Goal: Task Accomplishment & Management: Use online tool/utility

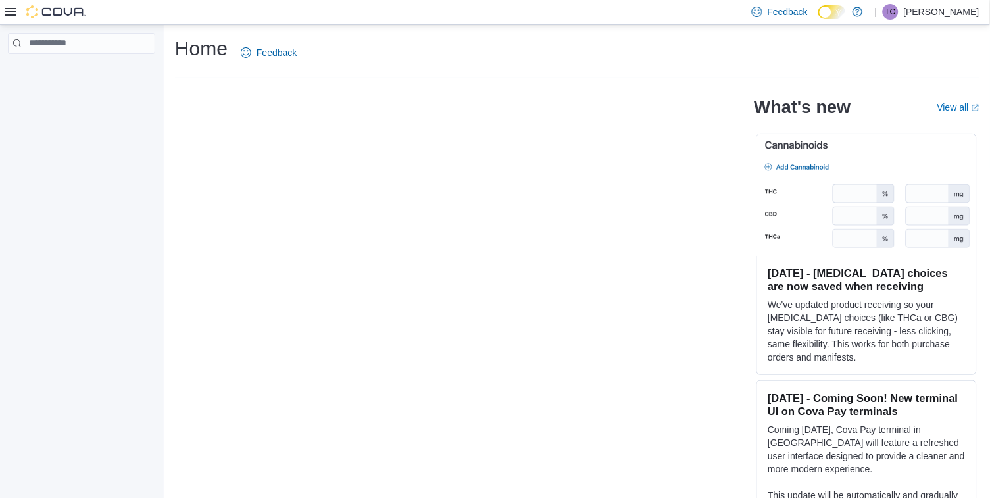
click at [564, 330] on div "What's new View all (opens in a new tab or window) [DATE] - [MEDICAL_DATA] choi…" at bounding box center [577, 297] width 805 height 416
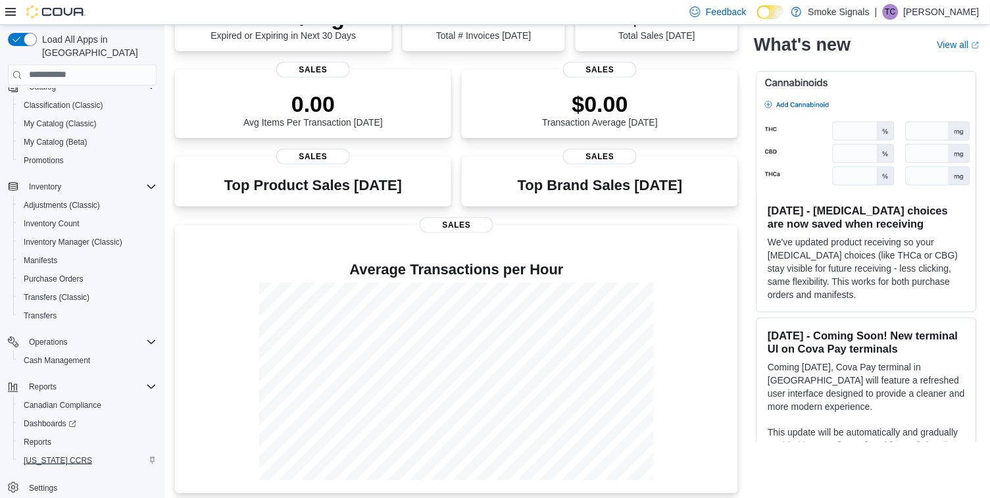
scroll to position [130, 0]
click at [41, 437] on span "Reports" at bounding box center [38, 445] width 28 height 16
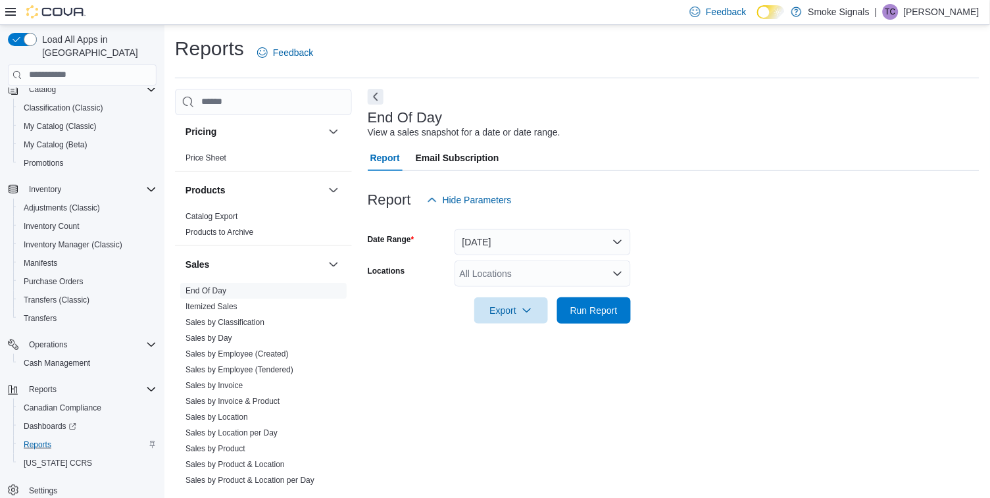
scroll to position [953, 0]
click at [212, 284] on link "End Of Day" at bounding box center [206, 288] width 41 height 9
click at [216, 284] on link "End Of Day" at bounding box center [206, 288] width 41 height 9
click at [564, 240] on button "[DATE]" at bounding box center [543, 242] width 176 height 26
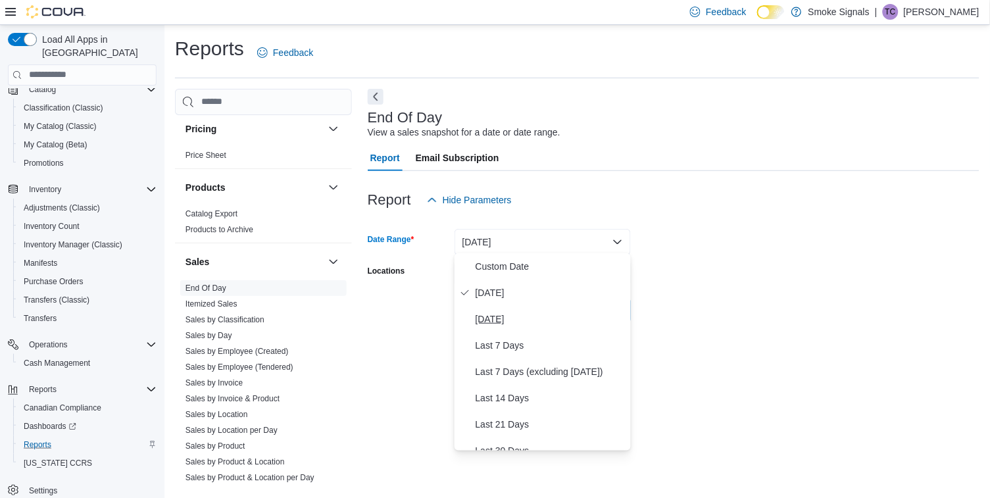
click at [511, 314] on span "[DATE]" at bounding box center [551, 319] width 150 height 16
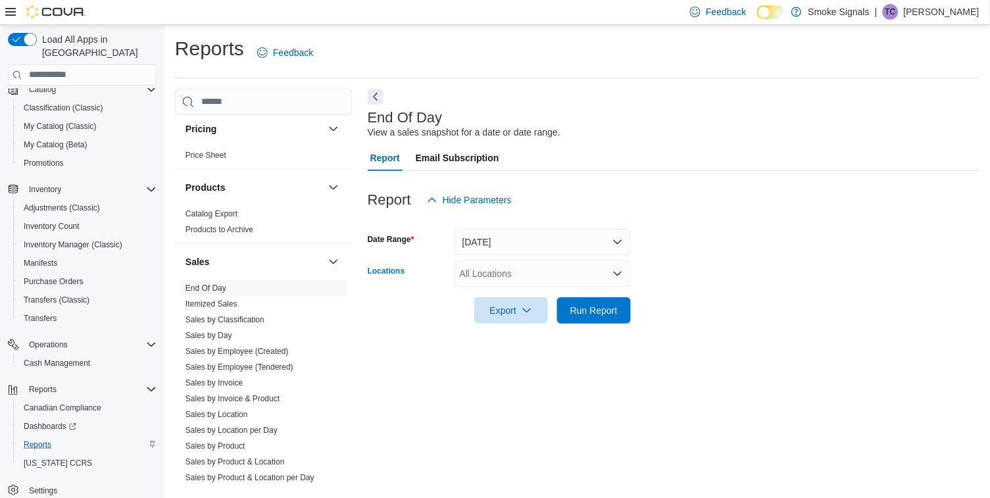
click at [537, 274] on div "All Locations" at bounding box center [543, 274] width 176 height 26
click at [557, 276] on div "All Locations" at bounding box center [543, 274] width 176 height 26
click at [532, 311] on span "[STREET_ADDRESS][PERSON_NAME]" at bounding box center [566, 313] width 167 height 13
click at [545, 341] on div "End Of Day View a sales snapshot for a date or date range. Report Email Subscri…" at bounding box center [674, 289] width 612 height 400
click at [597, 311] on span "Run Report" at bounding box center [593, 309] width 47 height 13
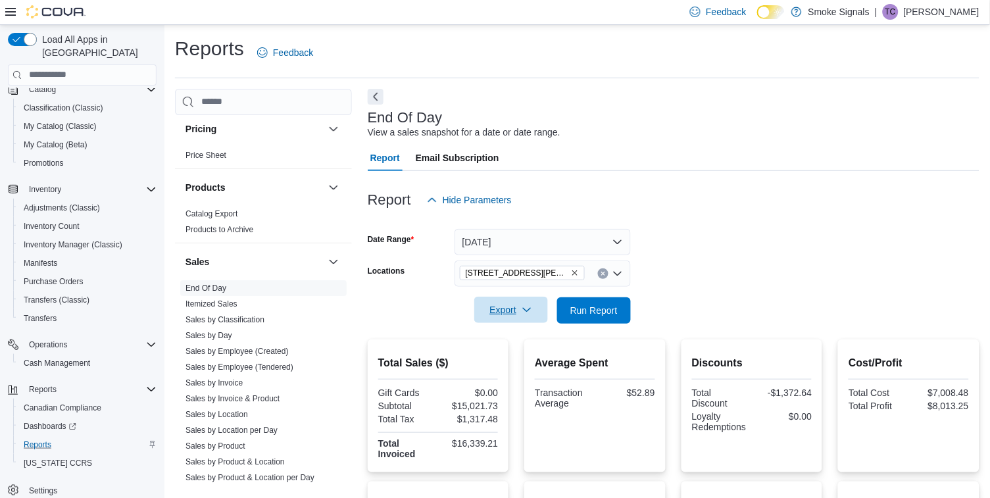
click at [520, 303] on span "Export" at bounding box center [511, 310] width 58 height 26
click at [516, 360] on span "Export to Pdf" at bounding box center [513, 361] width 59 height 11
click at [530, 364] on span "Export to Pdf" at bounding box center [513, 361] width 59 height 11
